Goal: Complete application form

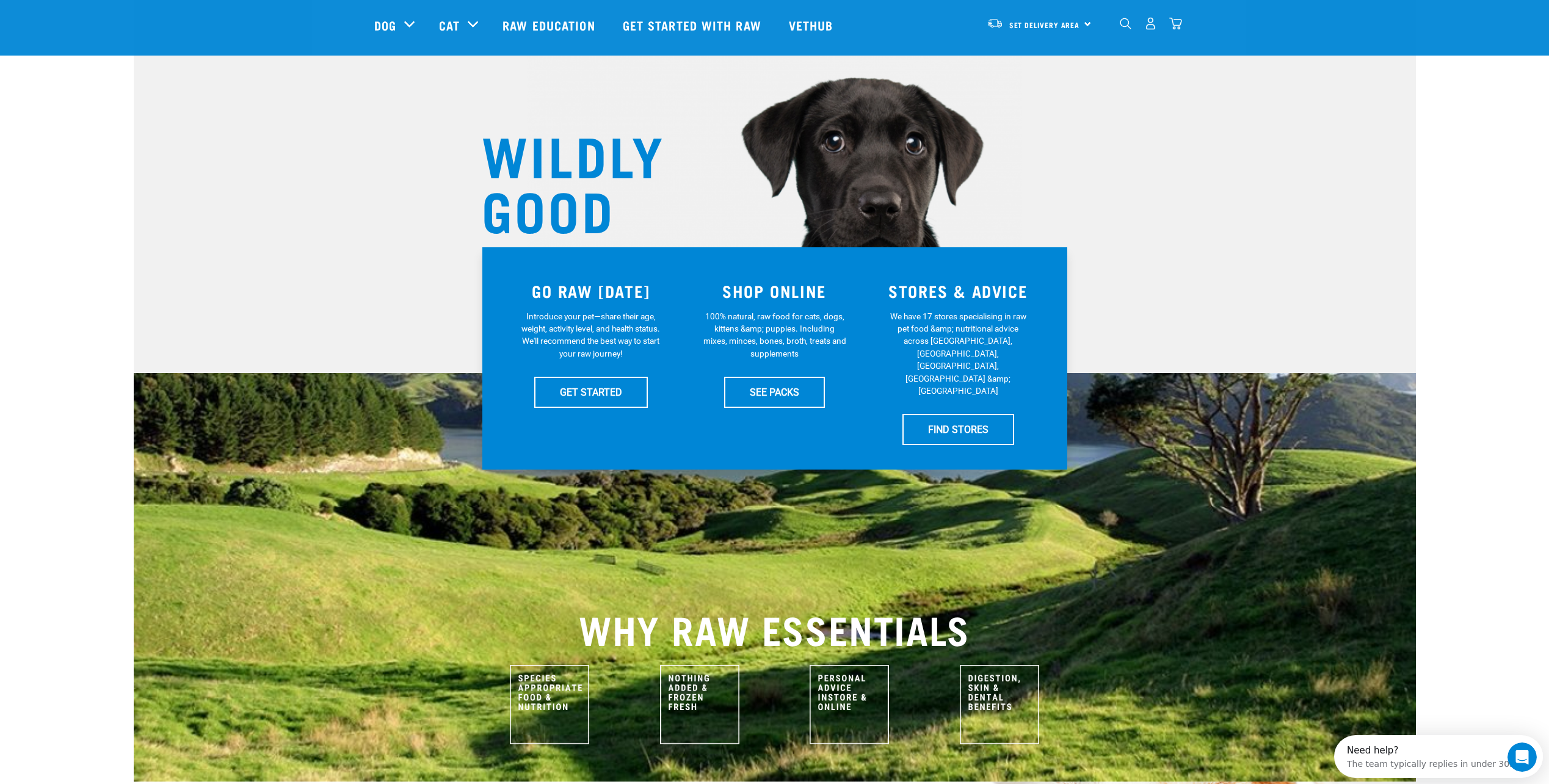
scroll to position [61, 0]
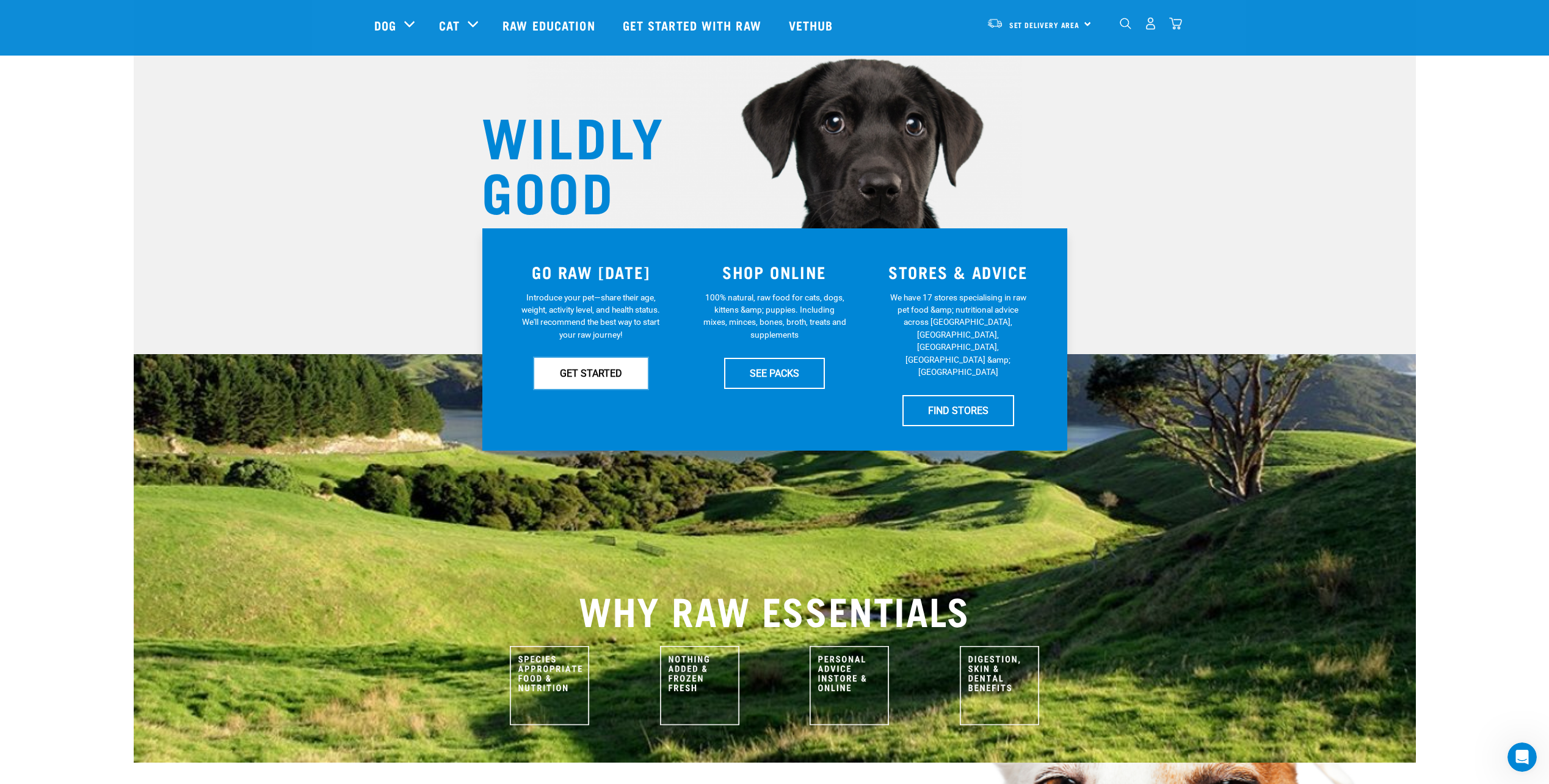
click at [596, 370] on link "GET STARTED" at bounding box center [590, 373] width 114 height 31
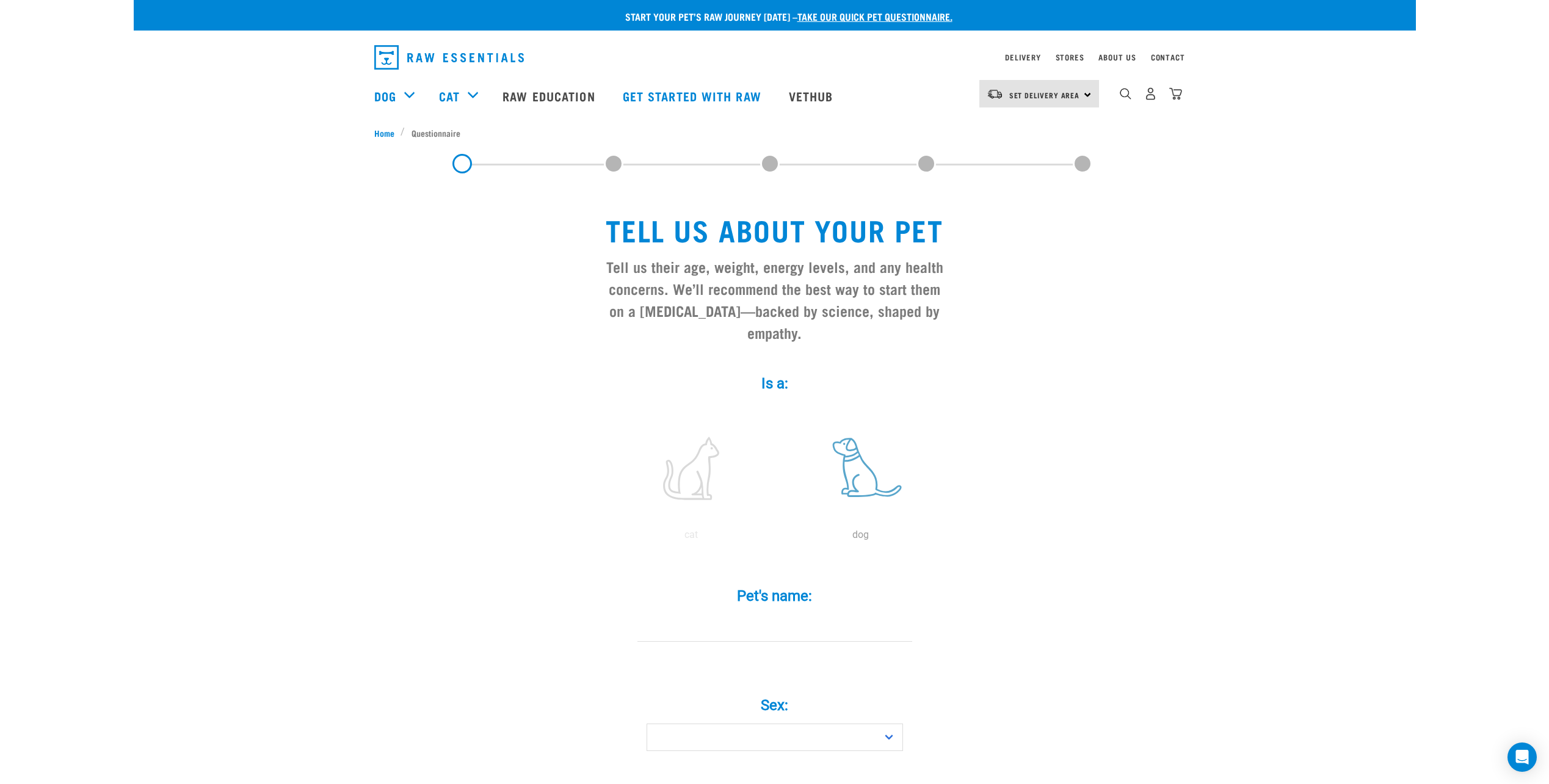
click at [859, 448] on label at bounding box center [860, 469] width 165 height 104
click at [776, 538] on input "radio" at bounding box center [776, 538] width 0 height 0
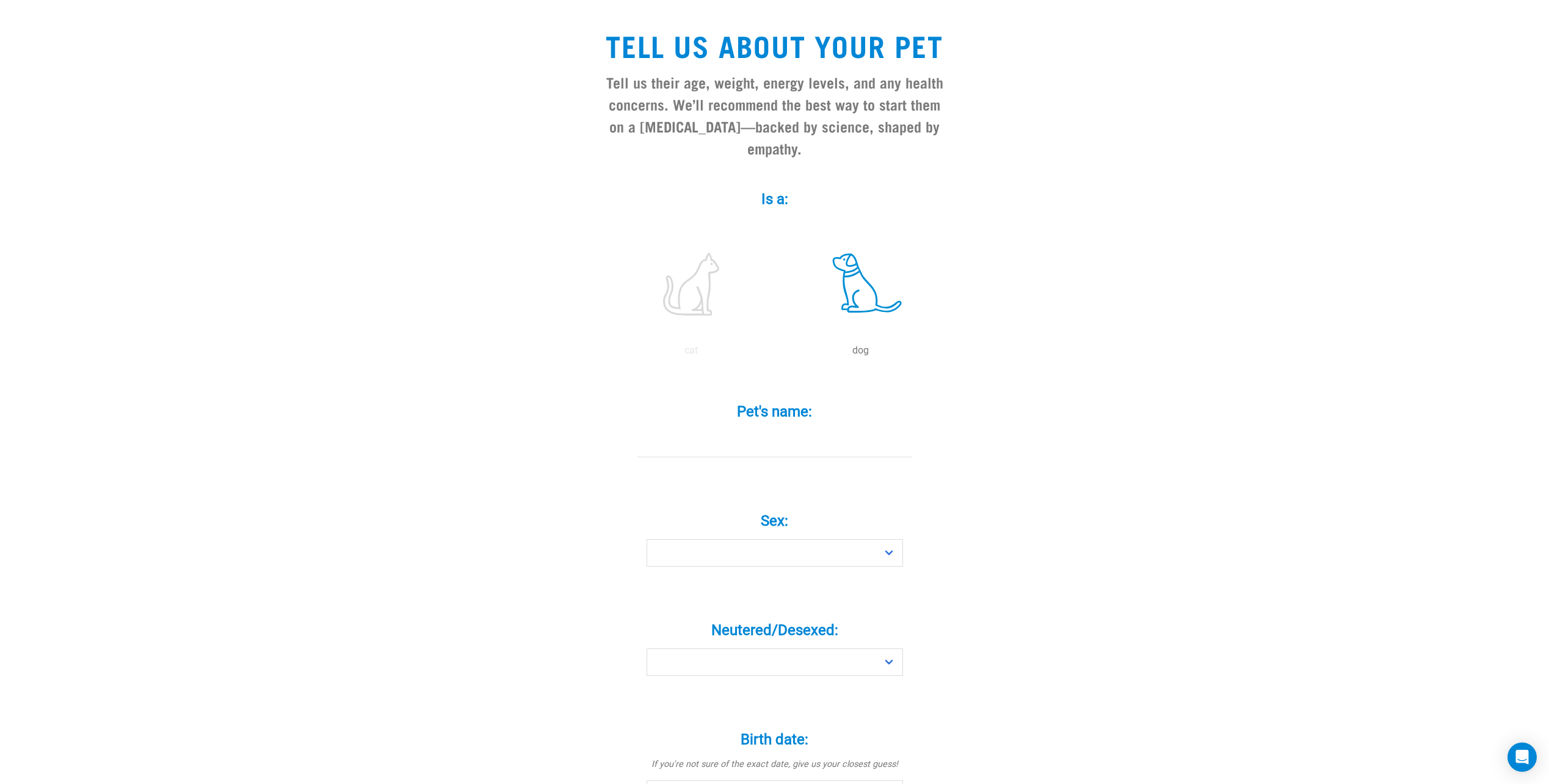
scroll to position [244, 0]
